Goal: Transaction & Acquisition: Purchase product/service

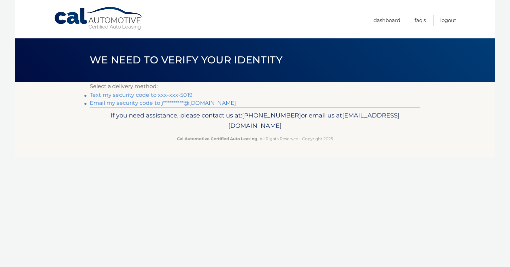
click at [175, 94] on link "Text my security code to xxx-xxx-5019" at bounding box center [141, 95] width 103 height 6
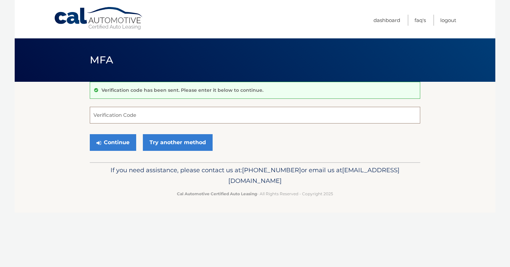
click at [154, 112] on input "Verification Code" at bounding box center [255, 115] width 330 height 17
type input "002693"
click at [108, 141] on button "Continue" at bounding box center [113, 142] width 46 height 17
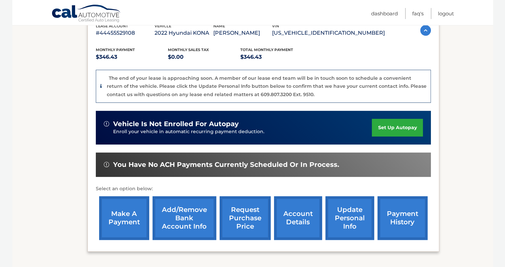
scroll to position [126, 0]
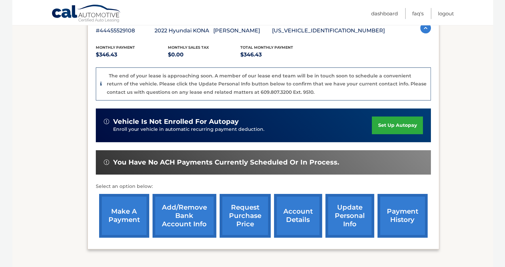
click at [142, 222] on link "make a payment" at bounding box center [124, 216] width 50 height 44
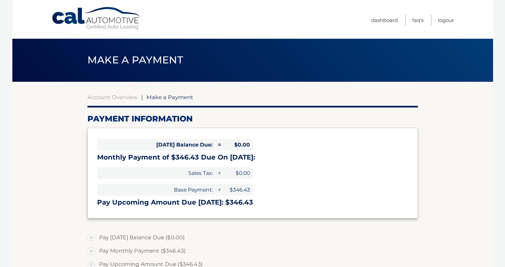
select select "ZjMxZjhjMDYtMzNhOS00NGEzLTlmMTYtN2E5NzMyZWI5MDM0"
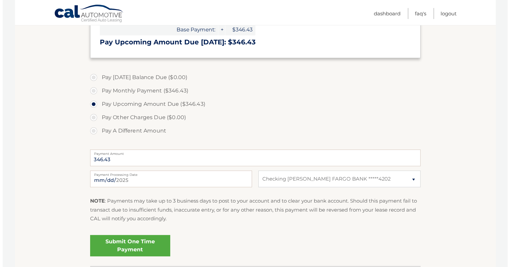
scroll to position [161, 0]
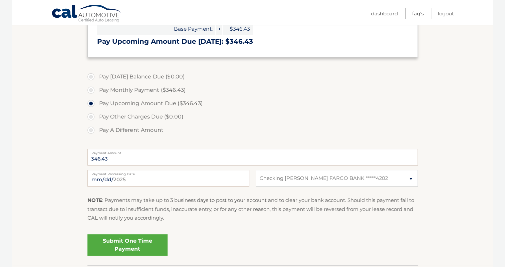
click at [133, 243] on link "Submit One Time Payment" at bounding box center [127, 244] width 80 height 21
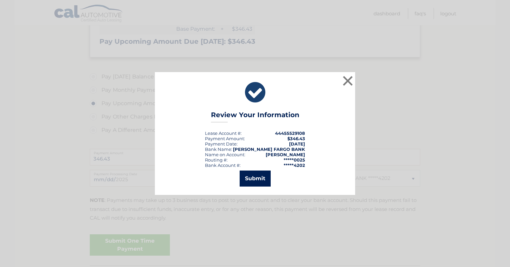
click at [254, 179] on button "Submit" at bounding box center [254, 178] width 31 height 16
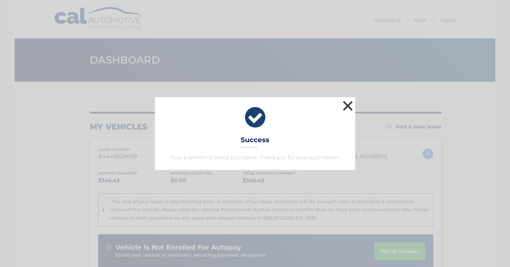
click at [346, 107] on button "×" at bounding box center [347, 105] width 13 height 13
